Goal: Communication & Community: Share content

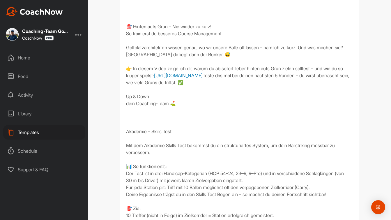
scroll to position [264, 0]
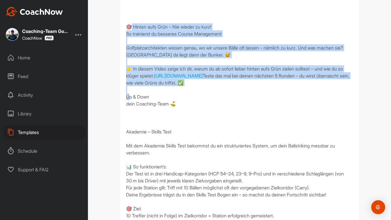
drag, startPoint x: 125, startPoint y: 39, endPoint x: 209, endPoint y: 123, distance: 118.8
copy div "🎯 Hinten aufs Grün – Nie wieder zu kurz! So trainierst du besseres Course Manag…"
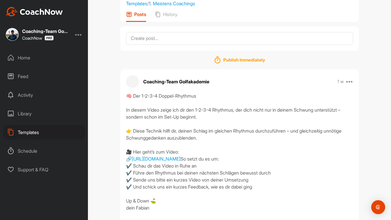
scroll to position [0, 0]
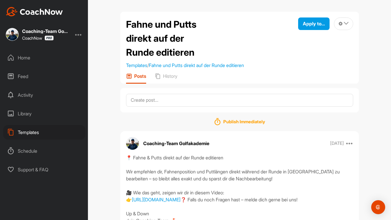
scroll to position [48, 0]
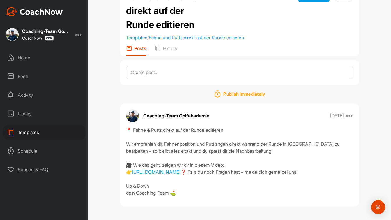
click at [26, 58] on div "Home" at bounding box center [44, 57] width 82 height 15
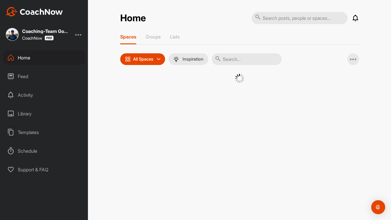
click at [238, 61] on input "text" at bounding box center [247, 59] width 70 height 12
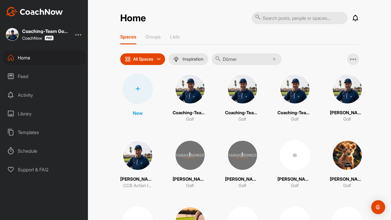
type input "Dörner"
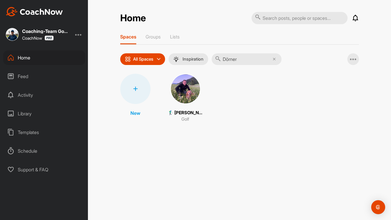
click at [181, 88] on img at bounding box center [185, 89] width 30 height 30
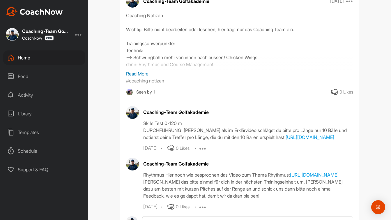
scroll to position [155, 0]
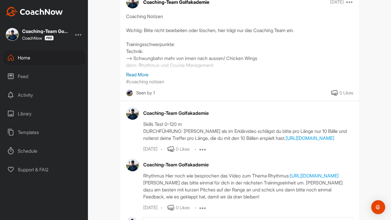
click at [144, 71] on p "Read More" at bounding box center [239, 74] width 227 height 7
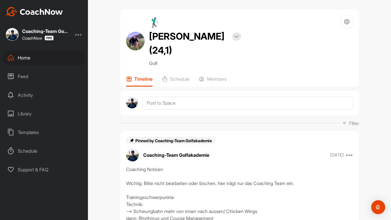
scroll to position [0, 0]
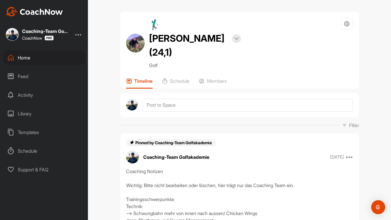
click at [35, 58] on div "Home" at bounding box center [44, 57] width 82 height 15
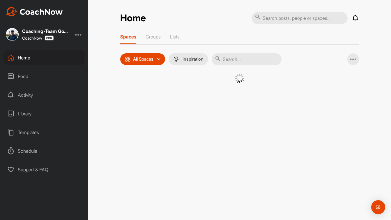
click at [231, 59] on input "text" at bounding box center [247, 59] width 70 height 12
type input "Betge"
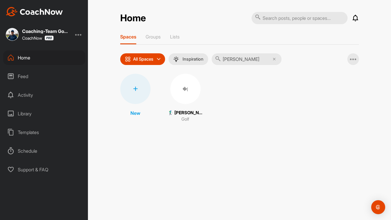
click at [187, 96] on div "�(" at bounding box center [185, 89] width 30 height 30
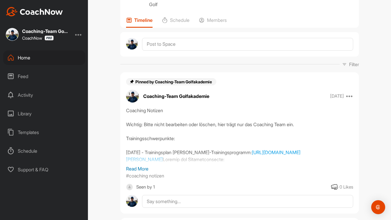
scroll to position [62, 0]
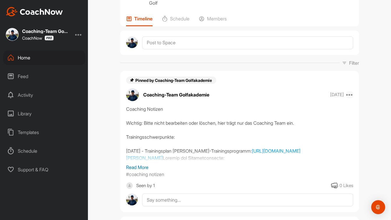
click at [349, 91] on icon at bounding box center [349, 94] width 7 height 7
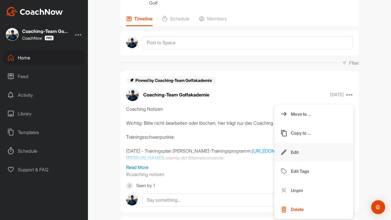
click at [326, 143] on button "Edit" at bounding box center [314, 152] width 79 height 19
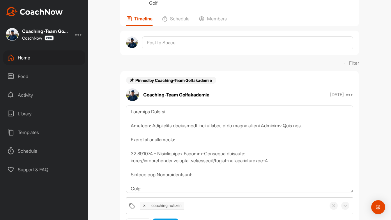
drag, startPoint x: 350, startPoint y: 123, endPoint x: 359, endPoint y: 185, distance: 62.9
click at [370, 188] on div "�( 🏌‍♂ Verena Betge (10) Bookings Golf Space Settings Your Notifications Timeli…" at bounding box center [239, 110] width 303 height 220
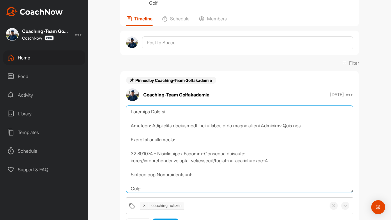
click at [189, 117] on textarea at bounding box center [239, 148] width 227 height 87
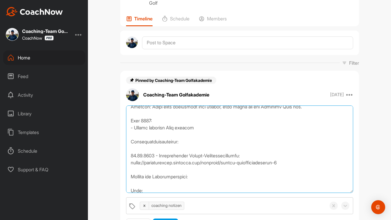
scroll to position [18, 0]
click at [176, 135] on textarea at bounding box center [239, 148] width 227 height 87
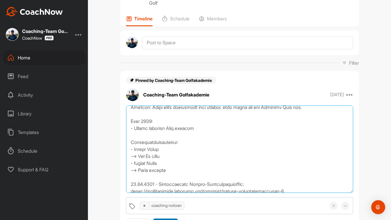
type textarea "Coaching Notizen Wichtig: Bitte nicht bearbeiten oder löschen, hier trägt nur d…"
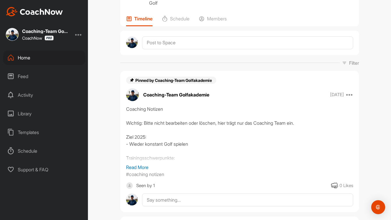
scroll to position [0, 0]
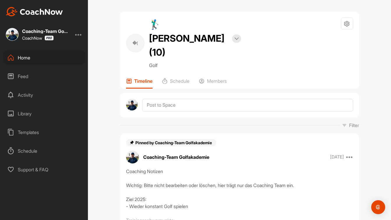
click at [35, 130] on div "Templates" at bounding box center [44, 132] width 82 height 15
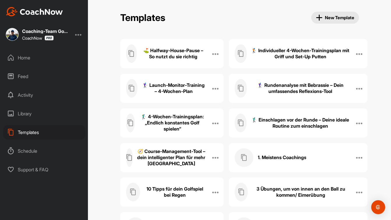
scroll to position [252, 0]
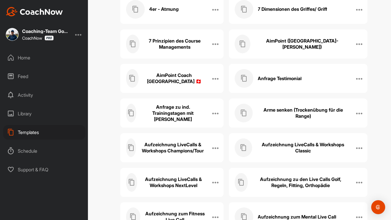
click at [281, 111] on h3 "Arme senken (Trockenübung für die Range)" at bounding box center [303, 113] width 92 height 12
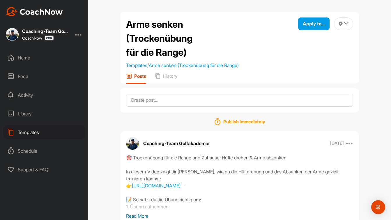
click at [138, 215] on p "Read More" at bounding box center [239, 215] width 227 height 7
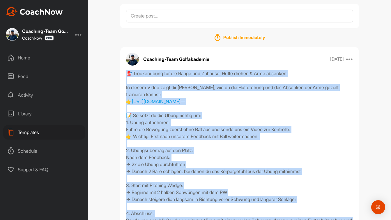
scroll to position [139, 0]
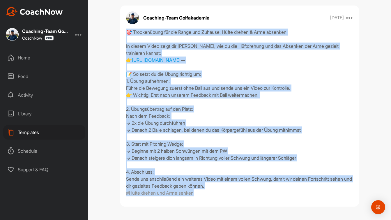
drag, startPoint x: 127, startPoint y: 123, endPoint x: 230, endPoint y: 188, distance: 121.4
click at [230, 188] on div "🎯 Trockenübung für die Range und Zuhause: Hüfte drehen & Arme absenken In diese…" at bounding box center [239, 109] width 227 height 161
copy div "🎯 Trockenübung für die Range und Zuhause: Hüfte drehen & Arme absenken In diese…"
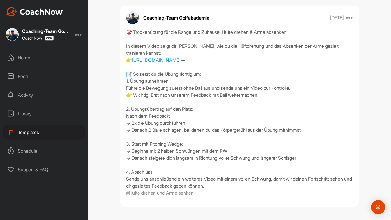
click at [33, 133] on div "Templates" at bounding box center [44, 132] width 82 height 15
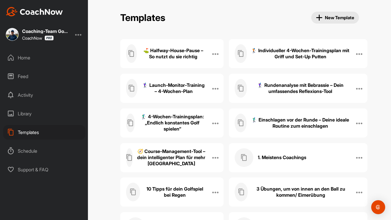
scroll to position [4093, 0]
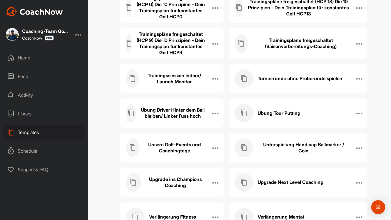
click at [177, 117] on h3 "Übung Driver Hinter dem Ball bleiben/ Linker Fuss hoch" at bounding box center [172, 113] width 65 height 12
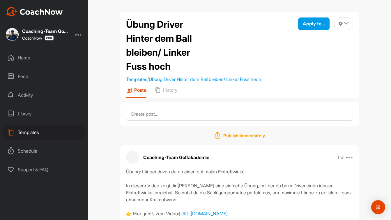
scroll to position [27, 0]
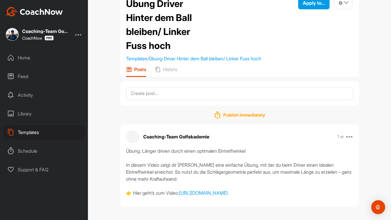
drag, startPoint x: 127, startPoint y: 142, endPoint x: 207, endPoint y: 205, distance: 102.1
click at [207, 205] on div "Coaching-Team Golfakademie 1 w Copy to ... Edit Edit Tags Pin to top Delete Übu…" at bounding box center [239, 165] width 239 height 82
copy div "Übung: Länger driven durch einen optimalen Eintreffwinkel In diesem Video zeigt…"
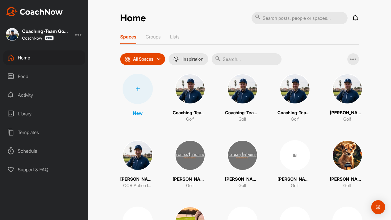
click at [28, 132] on div "Templates" at bounding box center [44, 132] width 82 height 15
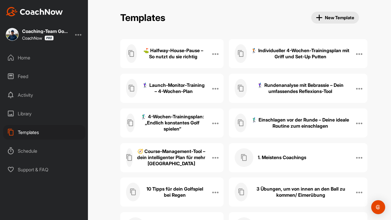
scroll to position [635, 0]
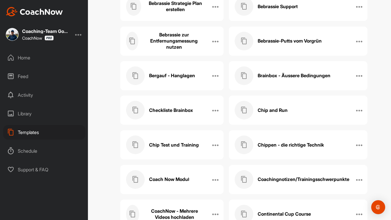
click at [283, 142] on h3 "Chippen - die richtige Technik" at bounding box center [291, 145] width 66 height 6
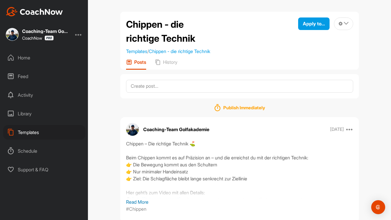
click at [133, 204] on p "Read More" at bounding box center [239, 201] width 227 height 7
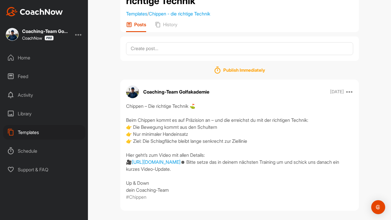
scroll to position [38, 0]
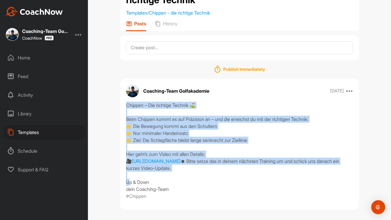
drag, startPoint x: 126, startPoint y: 105, endPoint x: 196, endPoint y: 183, distance: 104.6
click at [196, 183] on div "Chippen – Die richtige Technik ⛳️ Beim Chippen kommt es auf Präzision an – und …" at bounding box center [239, 147] width 227 height 91
copy div "Chippen – Die richtige Technik ⛳️ Beim Chippen kommt es auf Präzision an – und …"
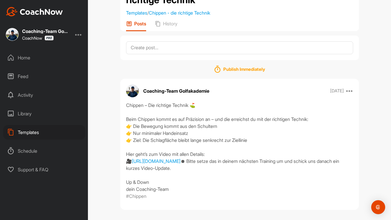
click at [36, 132] on div "Templates" at bounding box center [44, 132] width 82 height 15
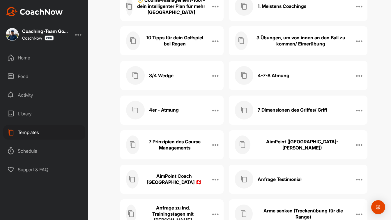
scroll to position [912, 0]
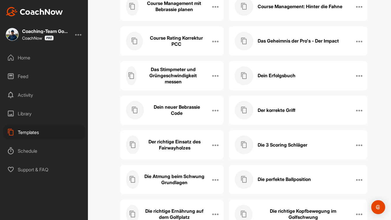
click at [278, 108] on h3 "Der korrekte Griff" at bounding box center [277, 110] width 38 height 6
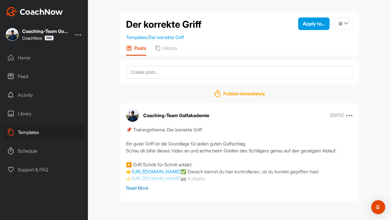
click at [147, 187] on p "Read More" at bounding box center [239, 187] width 227 height 7
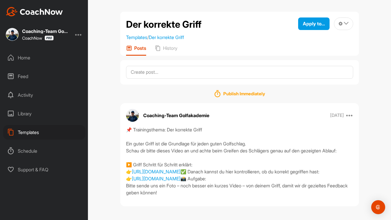
scroll to position [27, 0]
drag, startPoint x: 155, startPoint y: 150, endPoint x: 118, endPoint y: 104, distance: 58.9
click at [118, 104] on div "Der korrekte Griff Templates / Der korrekte Griff Apply to... Apply to Space Ap…" at bounding box center [239, 111] width 250 height 199
copy div "📌 Trainingsthema: Der korrekte Griff Ein guter Griff ist die Grundlage für jede…"
click at [34, 132] on div "Templates" at bounding box center [44, 132] width 82 height 15
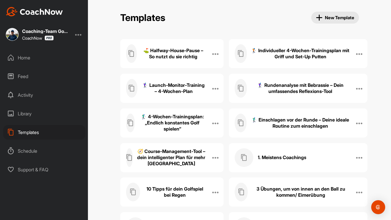
scroll to position [2676, 0]
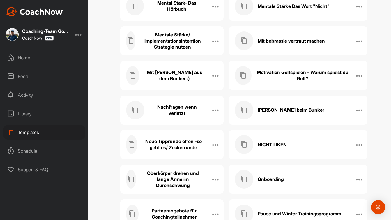
click at [284, 112] on h3 "Nasser Sand beim Bunker" at bounding box center [291, 110] width 67 height 6
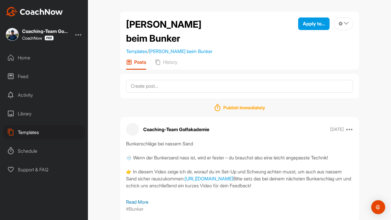
click at [140, 203] on p "Read More" at bounding box center [239, 201] width 227 height 7
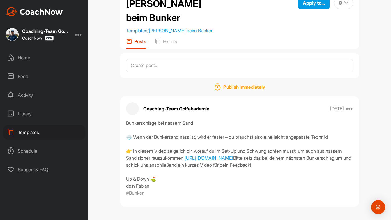
scroll to position [41, 0]
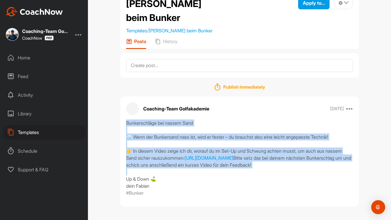
drag, startPoint x: 165, startPoint y: 163, endPoint x: 113, endPoint y: 101, distance: 80.8
click at [113, 101] on div "Nasser Sand beim Bunker Templates / Nasser Sand beim Bunker Apply to... Apply t…" at bounding box center [239, 110] width 303 height 220
copy div "Bunkerschläge bei nassem Sand 🌧️ Wenn der Bunkersand nass ist, wird er fester –…"
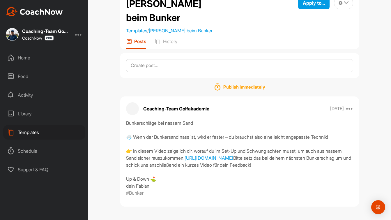
click at [123, 119] on div "Bunkerschläge bei nassem Sand 🌧️ Wenn der Bunkersand nass ist, wird er fester –…" at bounding box center [239, 157] width 239 height 77
drag, startPoint x: 126, startPoint y: 101, endPoint x: 172, endPoint y: 183, distance: 93.7
click at [172, 183] on div "Bunkerschläge bei nassem Sand 🌧️ Wenn der Bunkersand nass ist, wird er fester –…" at bounding box center [239, 154] width 227 height 70
copy div "Bunkerschläge bei nassem Sand 🌧️ Wenn der Bunkersand nass ist, wird er fester –…"
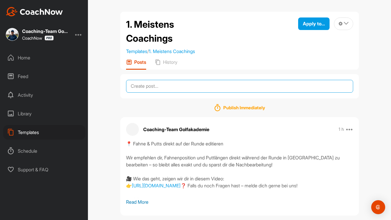
click at [170, 86] on textarea at bounding box center [239, 86] width 227 height 13
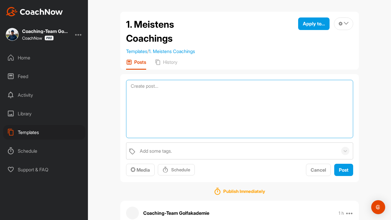
paste textarea "🎯 Trockenübung für die Range und Zuhause: Hüfte drehen & Arme absenken In diese…"
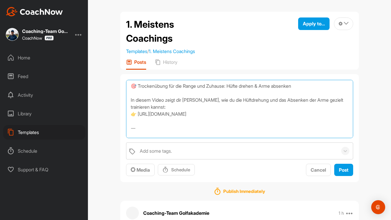
scroll to position [119, 0]
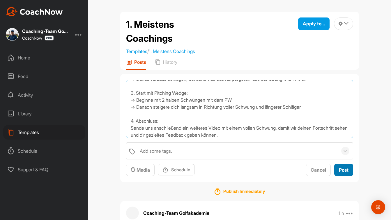
type textarea "🎯 Trockenübung für die Range und Zuhause: Hüfte drehen & Arme absenken In diese…"
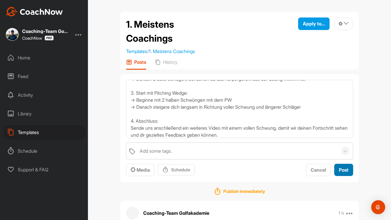
click at [347, 173] on button "Post" at bounding box center [343, 170] width 19 height 13
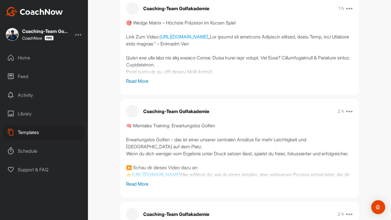
scroll to position [323, 0]
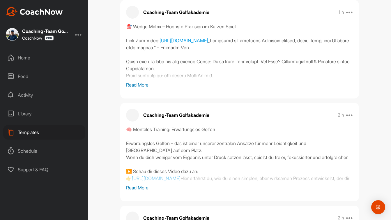
click at [144, 85] on p "Read More" at bounding box center [239, 84] width 227 height 7
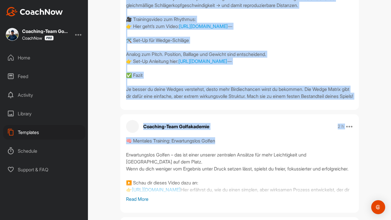
scroll to position [746, 0]
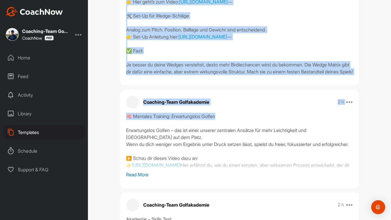
drag, startPoint x: 126, startPoint y: 53, endPoint x: 225, endPoint y: 153, distance: 140.0
copy div "🎯 Lorem Ipsumd – Sitamet Consectet ad Elitse Doeiu Temp Inc Utlab: etdol://magn…"
